Goal: Task Accomplishment & Management: Manage account settings

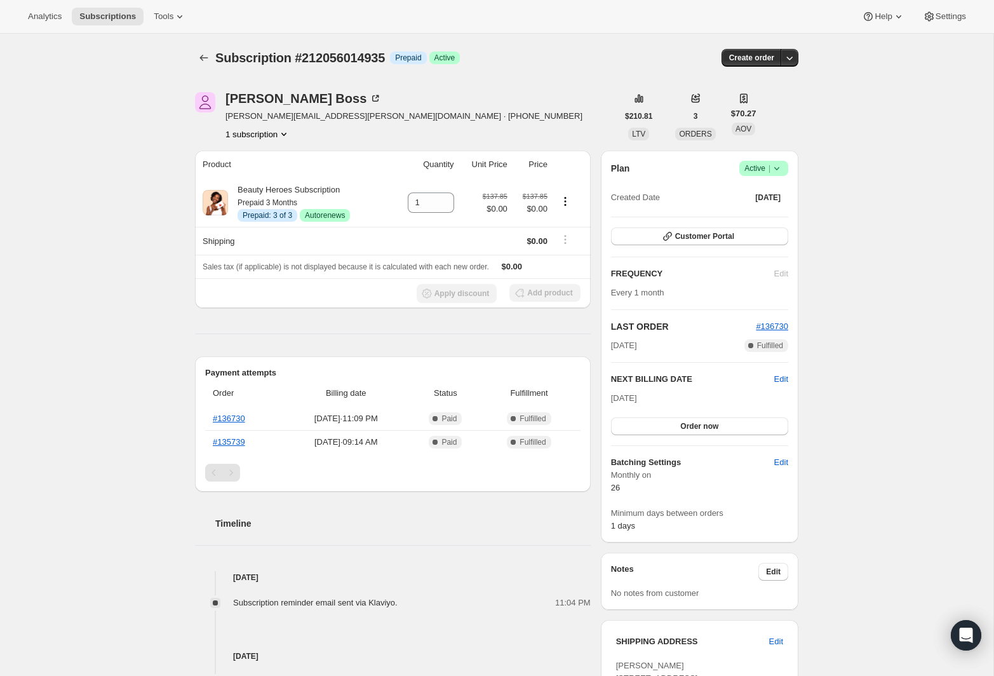
click at [283, 135] on icon "Product actions" at bounding box center [283, 134] width 13 height 13
click at [290, 133] on icon "Product actions" at bounding box center [283, 134] width 13 height 13
click at [137, 226] on div "Subscription #212056014935. This page is ready Subscription #212056014935 Info …" at bounding box center [496, 462] width 993 height 856
click at [776, 173] on icon at bounding box center [776, 168] width 13 height 13
click at [868, 226] on div "Subscription #212056014935. This page is ready Subscription #212056014935 Info …" at bounding box center [496, 462] width 993 height 856
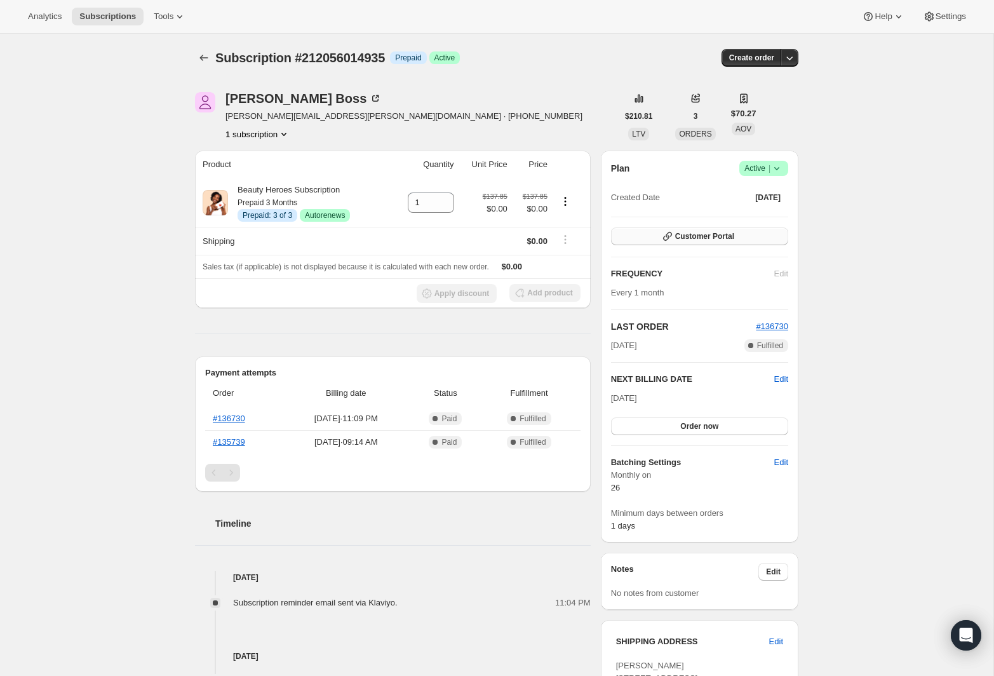
click at [710, 239] on span "Customer Portal" at bounding box center [704, 236] width 59 height 10
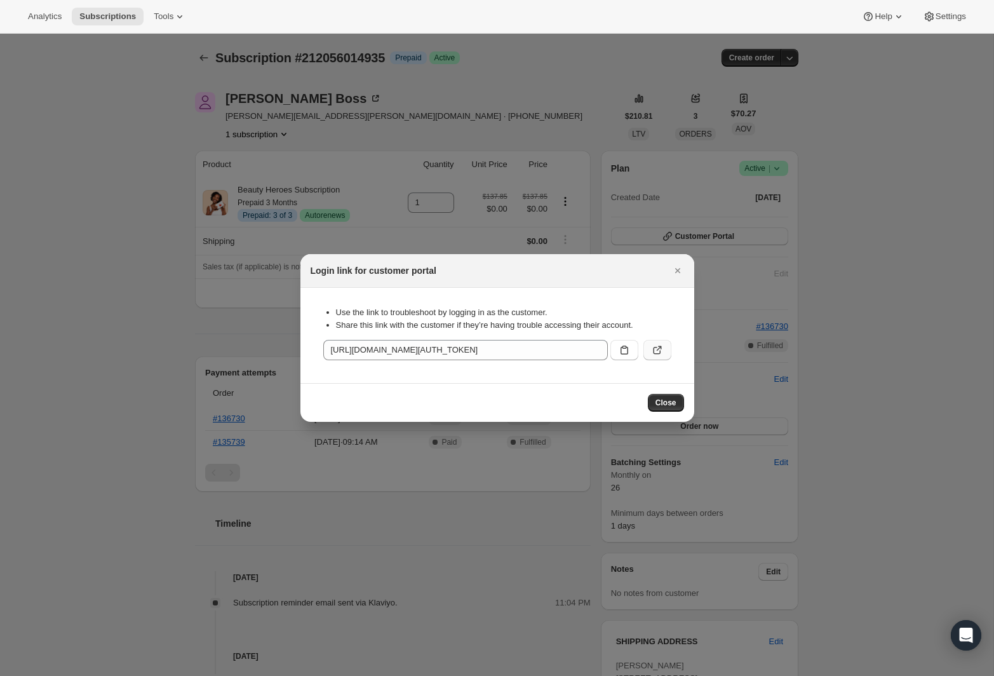
click at [663, 350] on button ":rbv:" at bounding box center [657, 350] width 28 height 20
click at [678, 272] on icon "Close" at bounding box center [677, 270] width 13 height 13
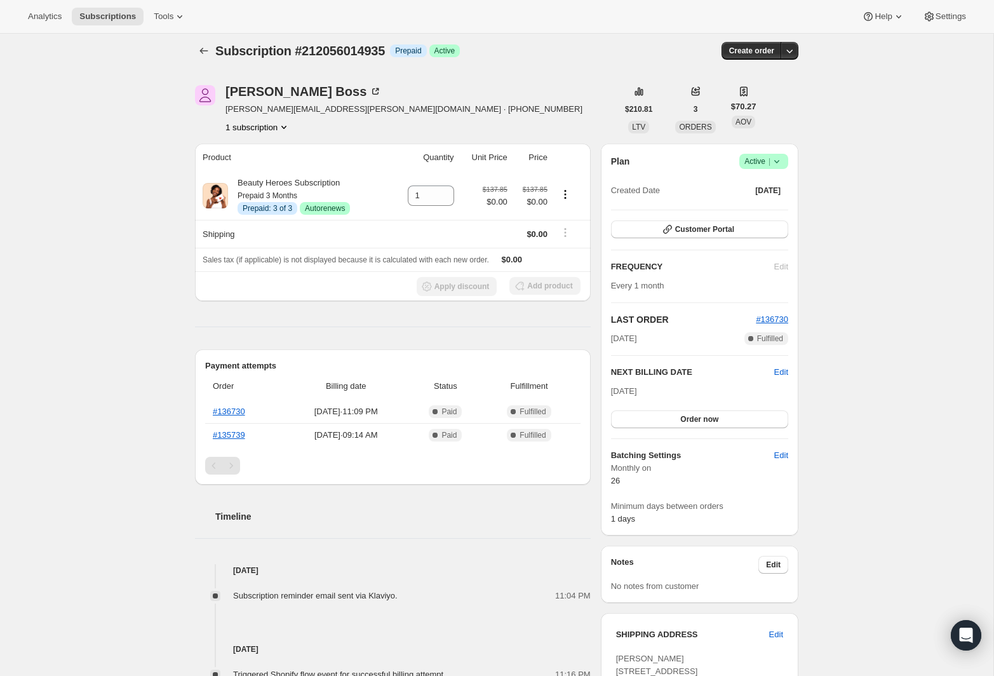
scroll to position [13, 0]
